Goal: Information Seeking & Learning: Learn about a topic

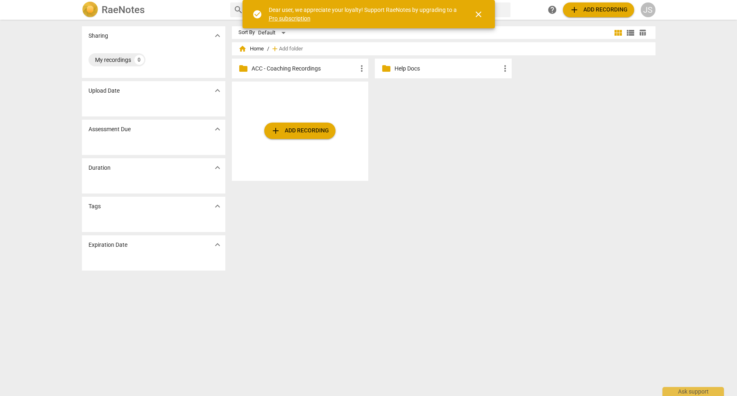
click at [296, 69] on p "ACC - Coaching Recordings" at bounding box center [305, 68] width 106 height 9
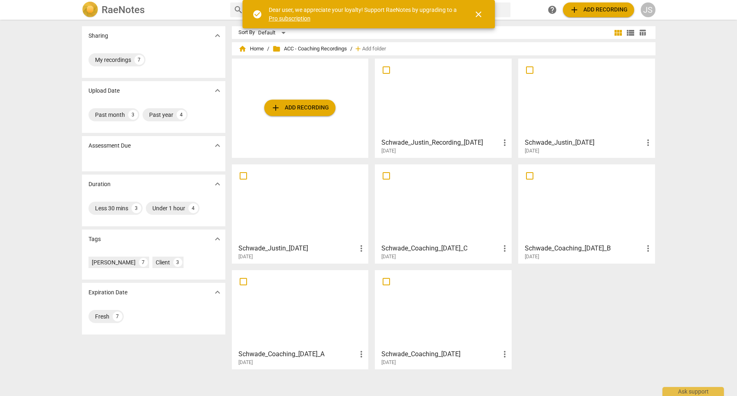
click at [478, 12] on span "close" at bounding box center [479, 14] width 10 height 10
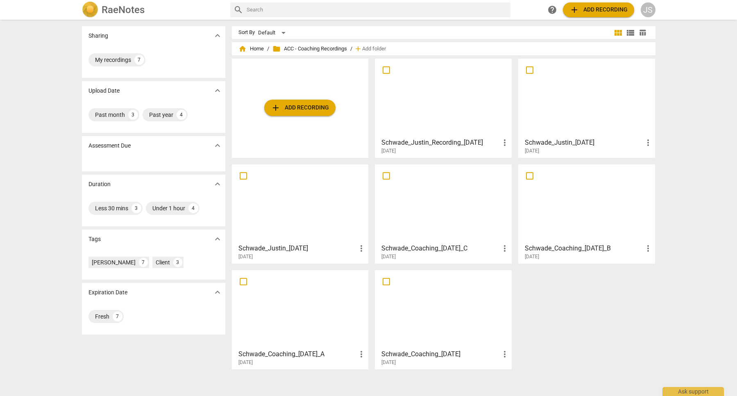
click at [447, 103] on div at bounding box center [443, 97] width 131 height 73
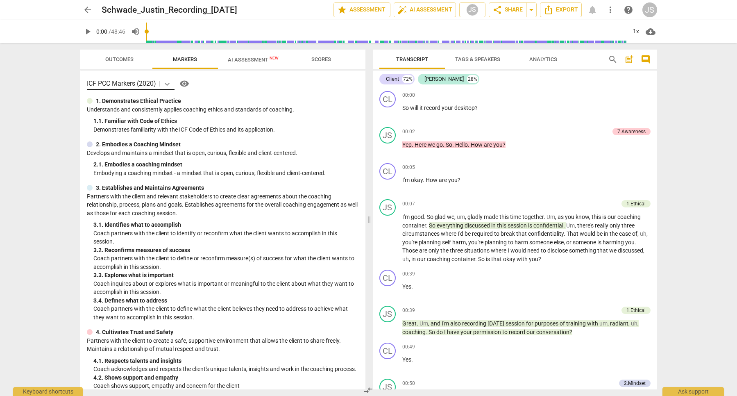
click at [167, 85] on icon at bounding box center [167, 84] width 8 height 8
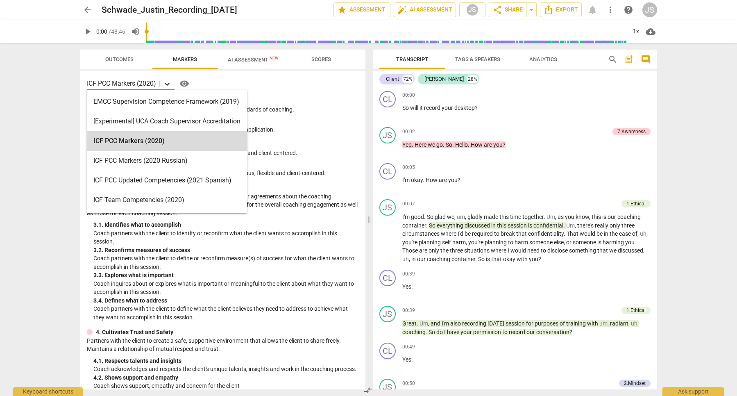
click at [167, 85] on icon at bounding box center [167, 84] width 8 height 8
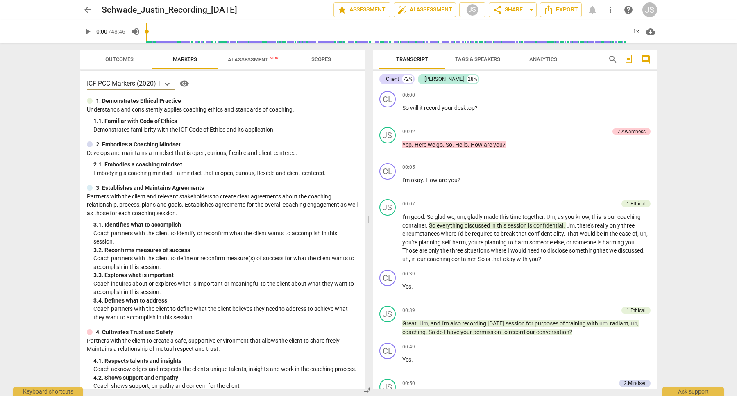
click at [553, 58] on span "Analytics" at bounding box center [544, 59] width 28 height 6
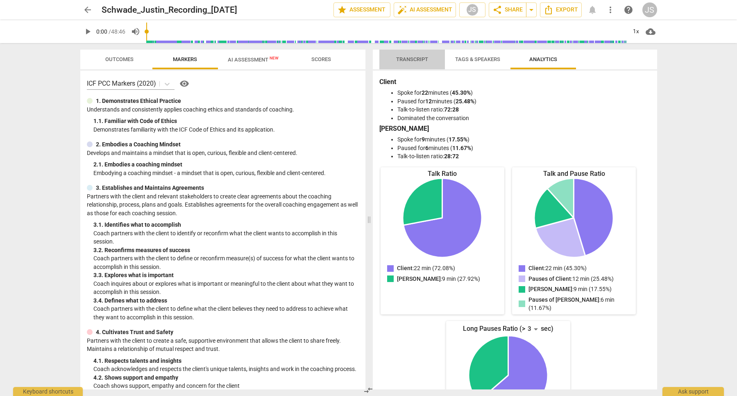
click at [411, 61] on span "Transcript" at bounding box center [412, 59] width 32 height 6
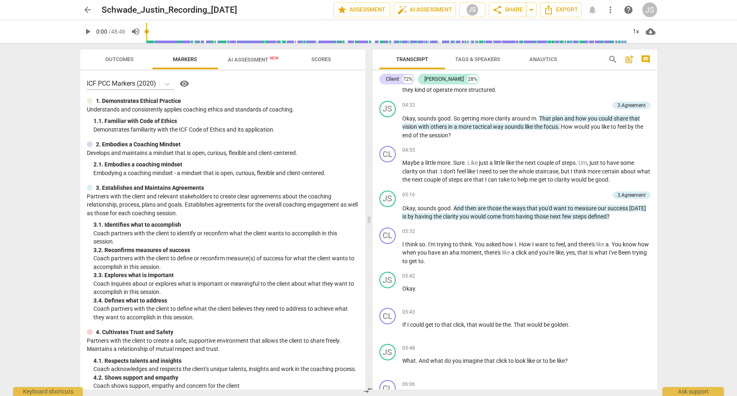
scroll to position [638, 0]
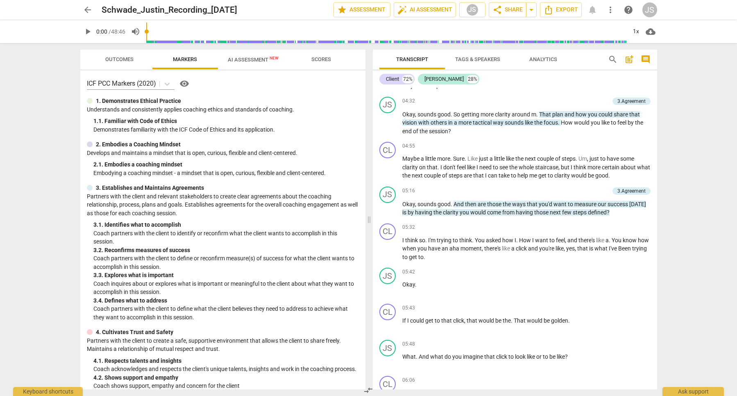
click at [322, 55] on span "Scores" at bounding box center [321, 59] width 39 height 11
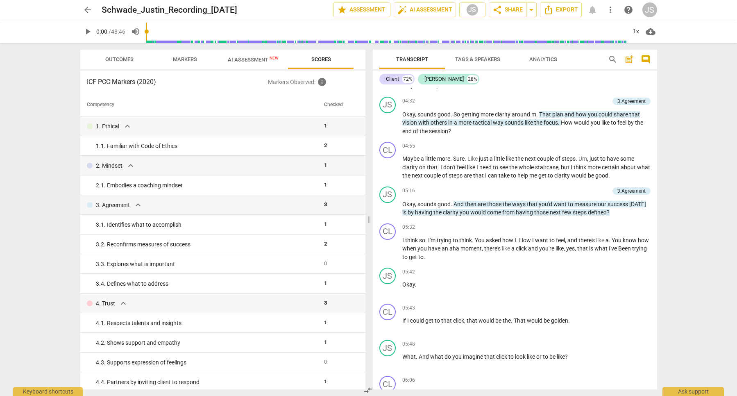
scroll to position [0, 0]
click at [190, 59] on span "Markers" at bounding box center [185, 59] width 24 height 6
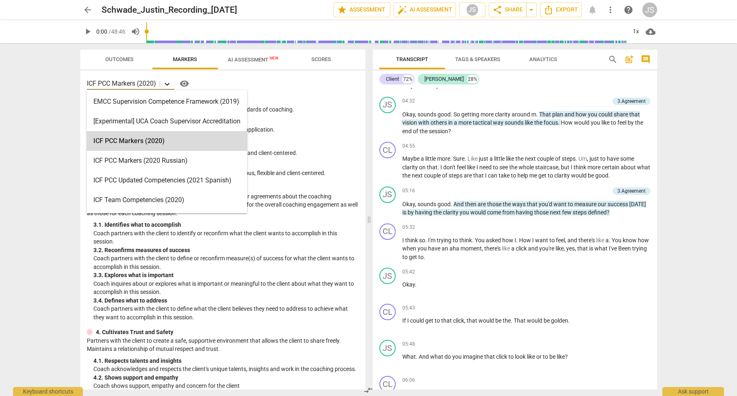
click at [169, 84] on icon at bounding box center [167, 84] width 5 height 3
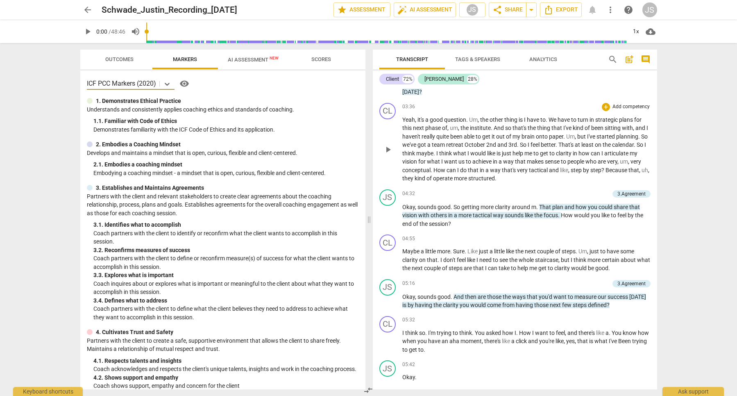
scroll to position [544, 0]
click at [85, 14] on span "arrow_back" at bounding box center [88, 10] width 10 height 10
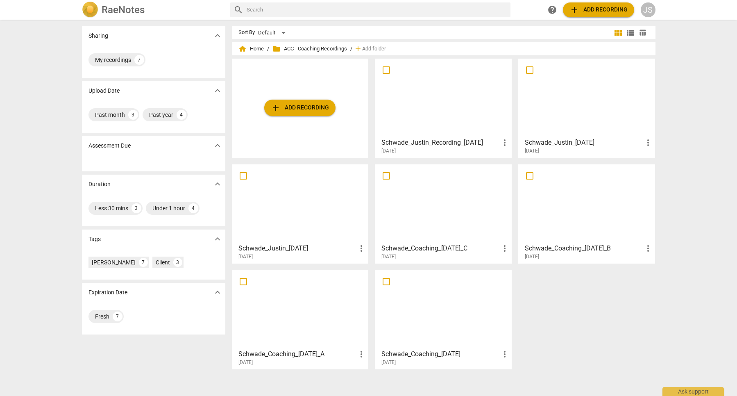
click at [595, 118] on div at bounding box center [586, 97] width 131 height 73
